Goal: Find specific page/section: Find specific page/section

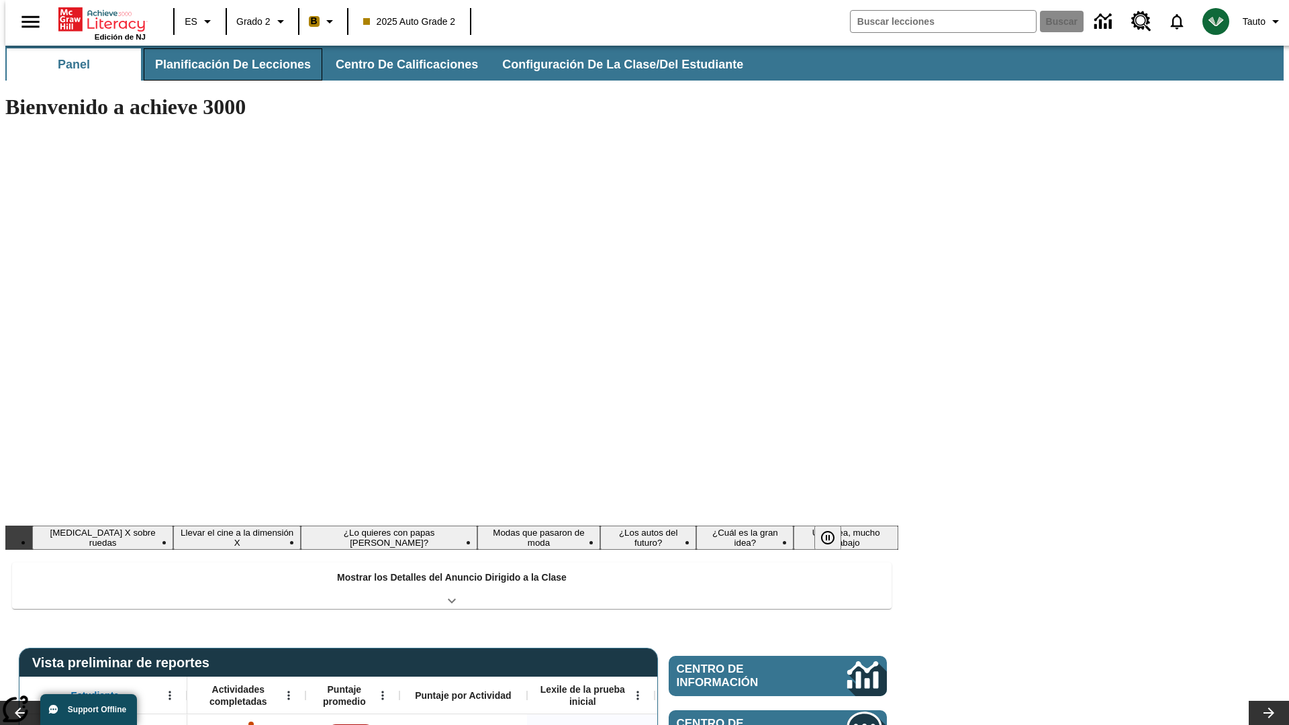
click at [225, 64] on button "Planificación de lecciones" at bounding box center [233, 64] width 179 height 32
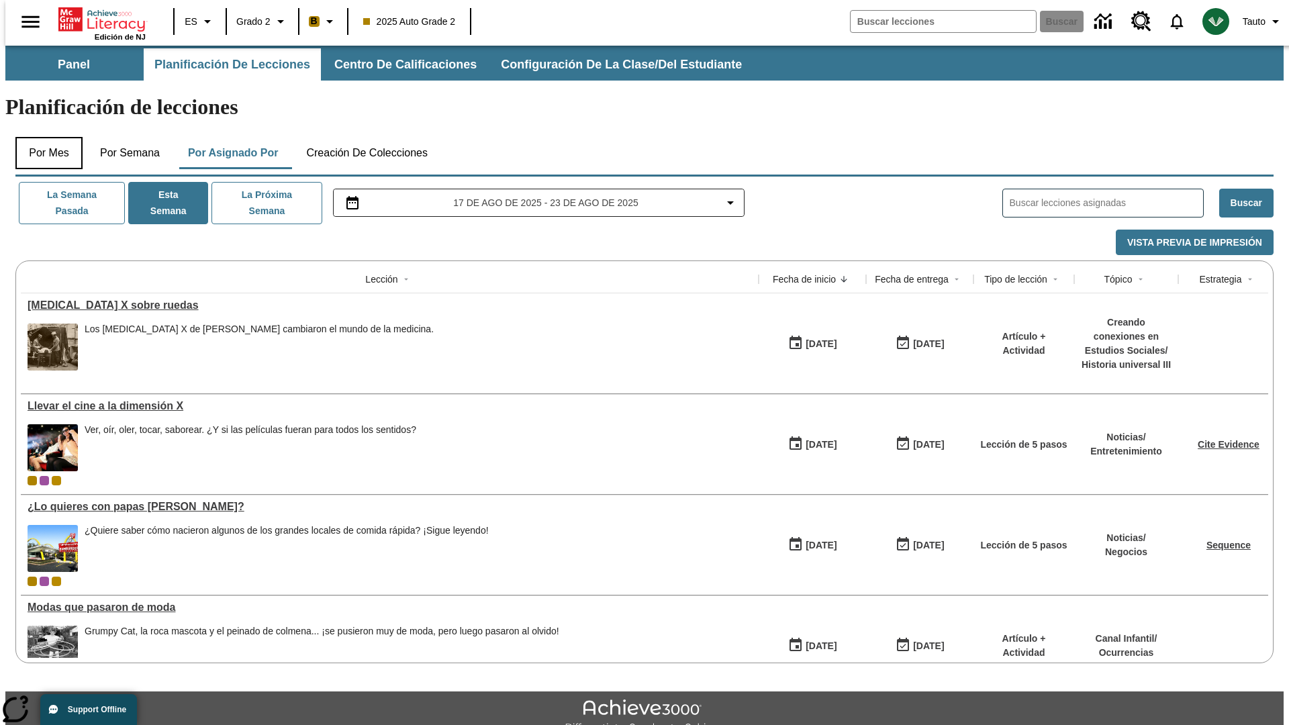
click at [44, 137] on button "Por mes" at bounding box center [48, 153] width 67 height 32
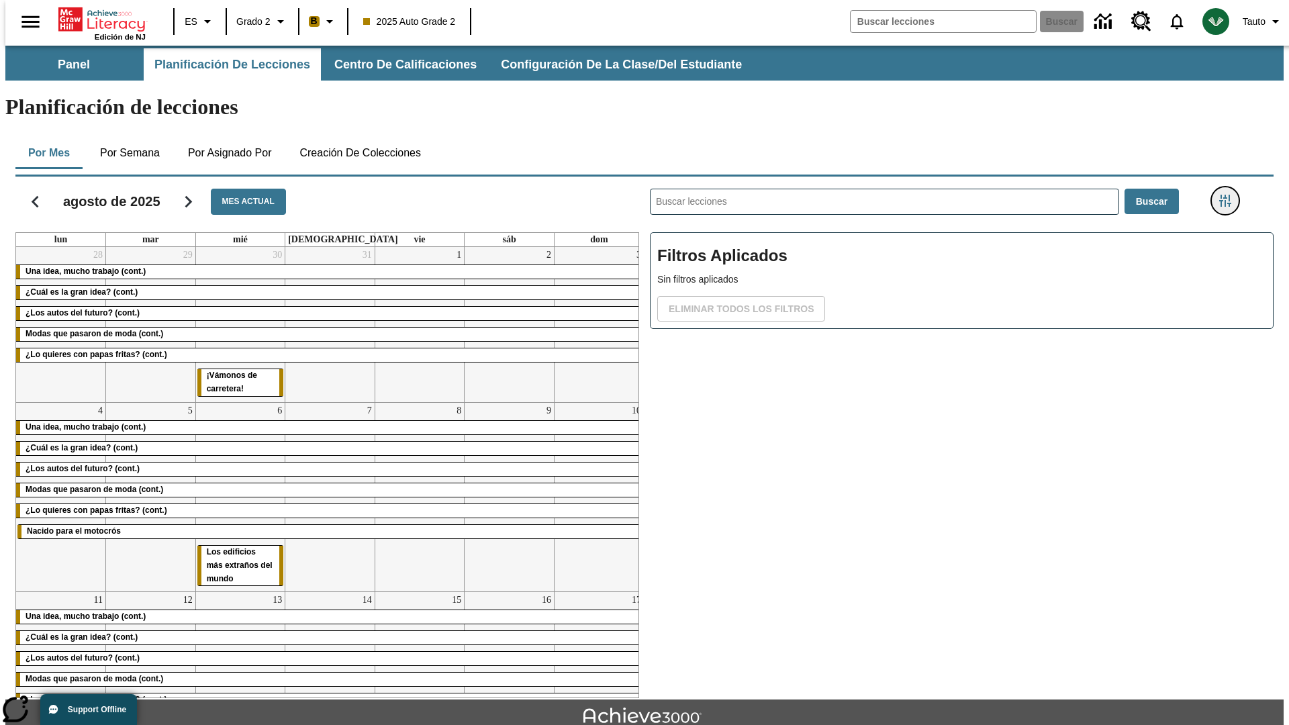
click at [1229, 195] on icon "Menú lateral de filtros" at bounding box center [1225, 201] width 12 height 12
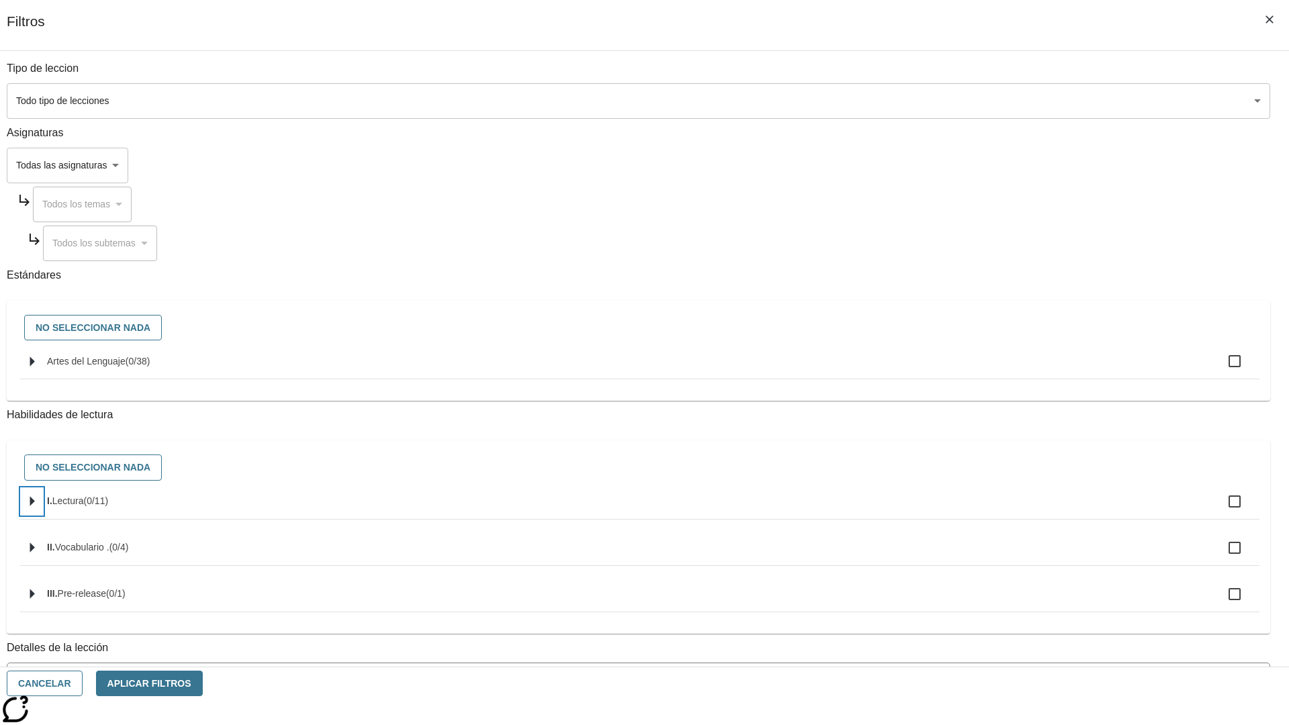
click at [35, 507] on icon "Seleccione habilidades" at bounding box center [32, 502] width 5 height 10
click at [83, 684] on button "Cancelar" at bounding box center [45, 684] width 76 height 26
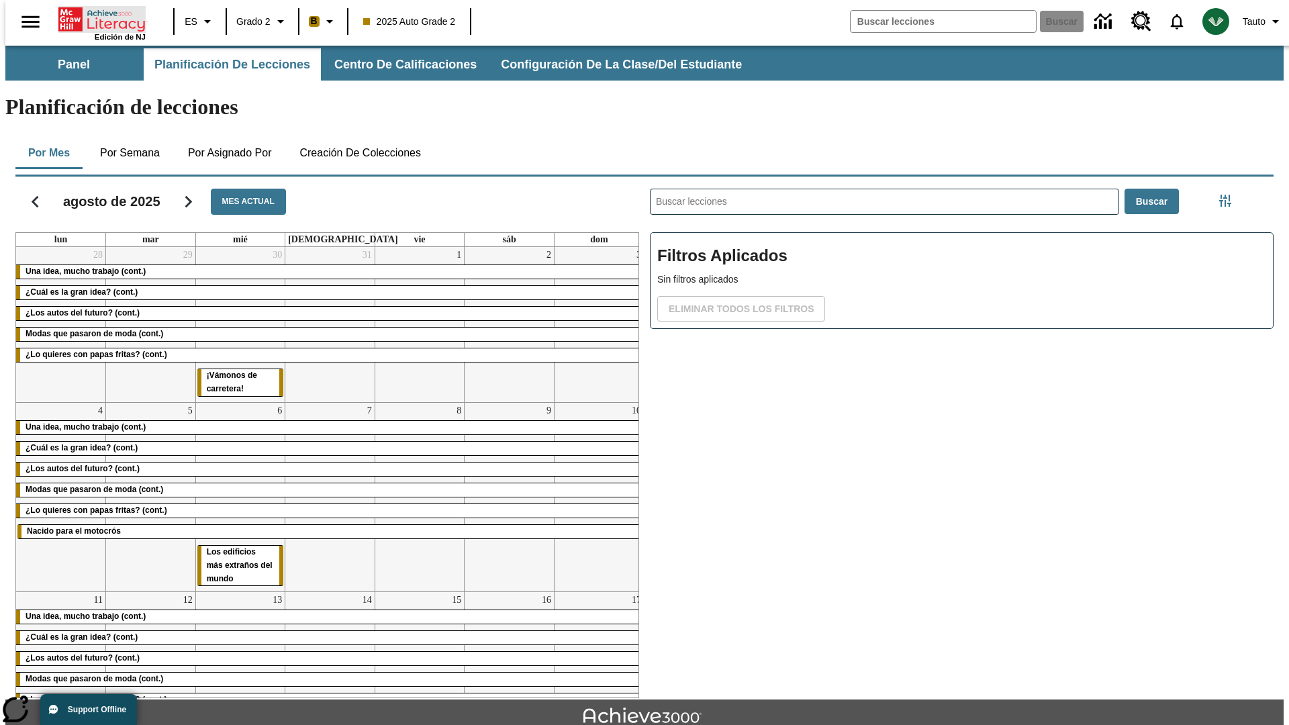
click at [97, 18] on icon "Portada" at bounding box center [102, 19] width 89 height 27
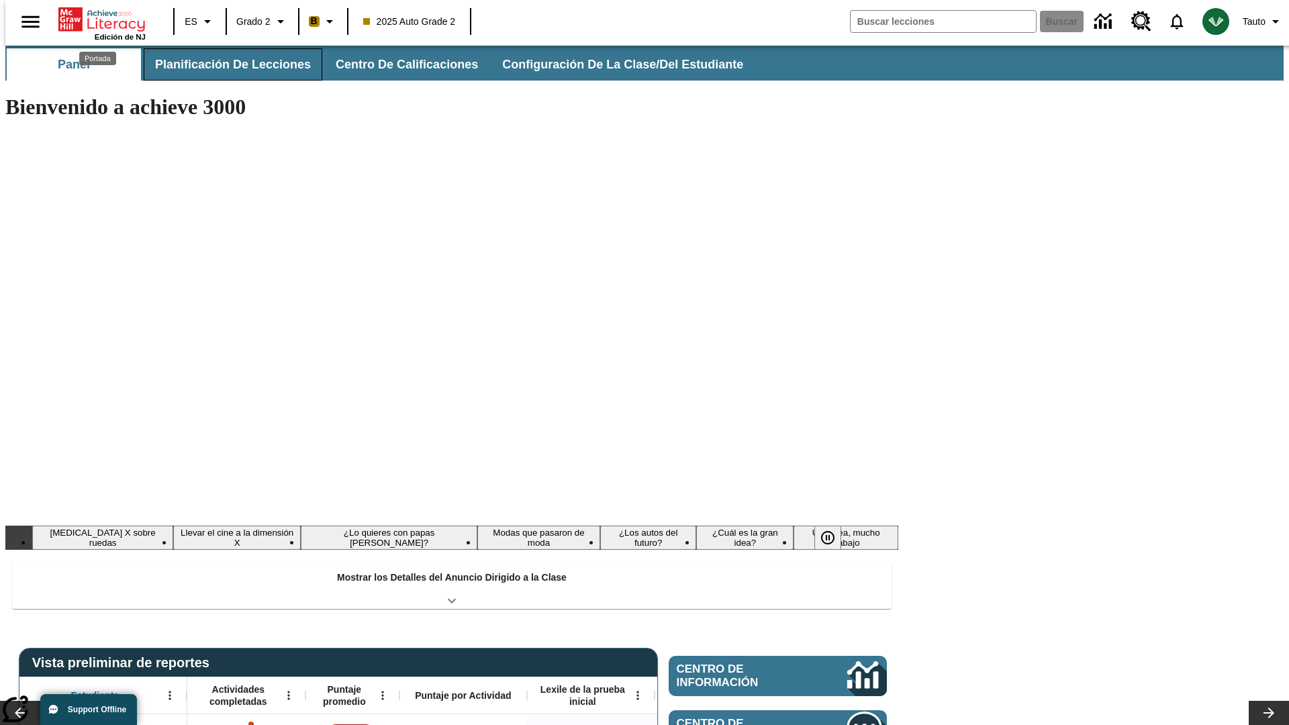
click at [225, 64] on button "Planificación de lecciones" at bounding box center [233, 64] width 179 height 32
